Goal: Find specific page/section: Find specific page/section

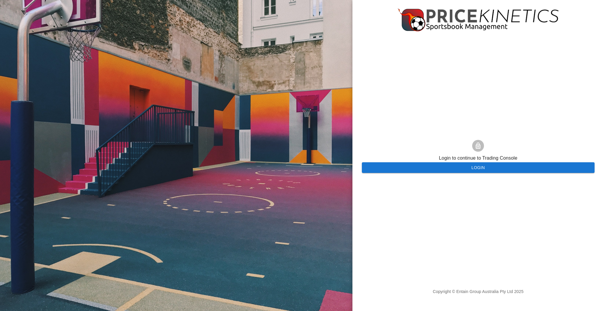
click at [449, 169] on button "Login" at bounding box center [478, 167] width 233 height 11
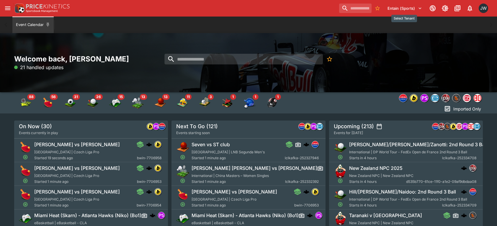
click at [402, 11] on button "Entain (Sports)" at bounding box center [405, 8] width 42 height 9
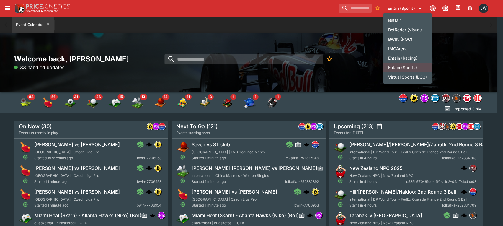
click at [403, 57] on li "Entain (Racing)" at bounding box center [407, 57] width 48 height 9
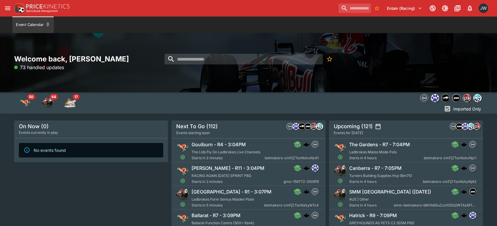
click at [384, 38] on div "Welcome back, Jayden Wyke 73 handled updates" at bounding box center [248, 62] width 497 height 59
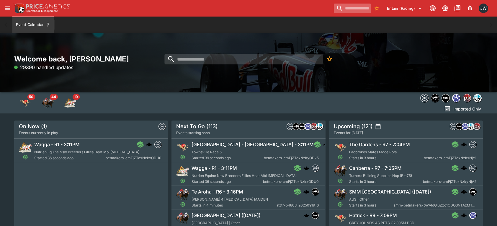
click at [353, 9] on input "search" at bounding box center [352, 8] width 37 height 9
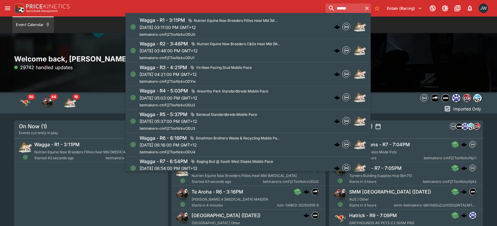
type input "*****"
